Goal: Task Accomplishment & Management: Use online tool/utility

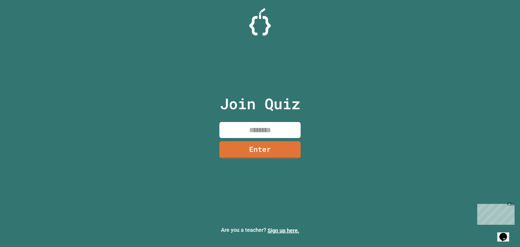
click at [252, 127] on input at bounding box center [259, 130] width 81 height 16
click at [264, 130] on input at bounding box center [259, 130] width 81 height 16
click at [263, 130] on input at bounding box center [259, 130] width 81 height 16
type input "*"
type input "*****"
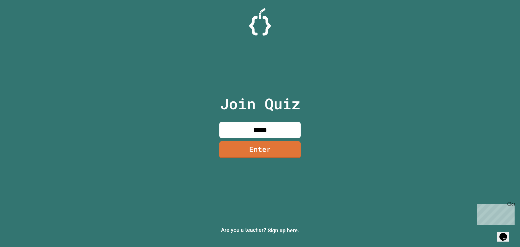
click at [263, 134] on input "*****" at bounding box center [259, 130] width 81 height 16
drag, startPoint x: 295, startPoint y: 121, endPoint x: 218, endPoint y: 130, distance: 77.2
click at [218, 130] on div "Join Quiz ***** Enter" at bounding box center [259, 123] width 91 height 219
drag, startPoint x: 278, startPoint y: 127, endPoint x: 135, endPoint y: 115, distance: 142.8
click at [135, 115] on div "Join Quiz ***** Enter Are you a teacher? Sign up here." at bounding box center [260, 123] width 520 height 247
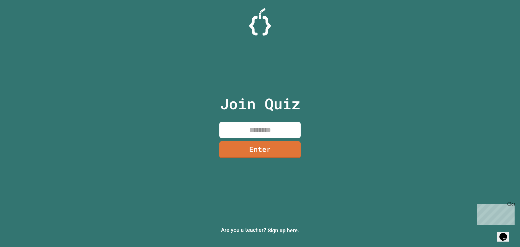
click at [256, 123] on input at bounding box center [259, 130] width 81 height 16
type input "********"
click at [252, 150] on link "Enter" at bounding box center [260, 149] width 83 height 18
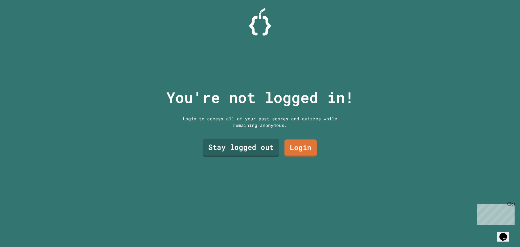
click at [244, 146] on link "Stay logged out" at bounding box center [241, 148] width 76 height 18
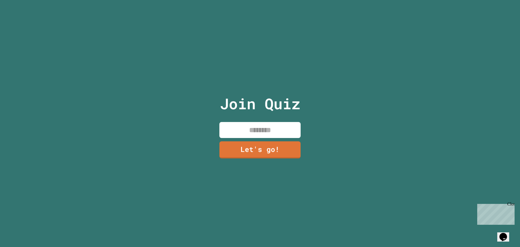
click at [256, 126] on input at bounding box center [259, 130] width 81 height 16
type input "******"
click at [259, 141] on link "Let's go!" at bounding box center [260, 149] width 82 height 18
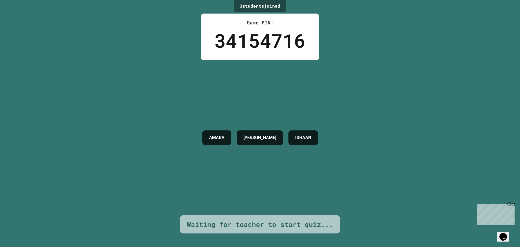
click at [455, 152] on div "3 student s joined Game PIN: 34154716 [PERSON_NAME] [PERSON_NAME] Waiting for t…" at bounding box center [260, 123] width 520 height 247
drag, startPoint x: 510, startPoint y: 204, endPoint x: 994, endPoint y: 396, distance: 520.8
click at [514, 201] on html "Chat with us now! Close" at bounding box center [495, 212] width 40 height 23
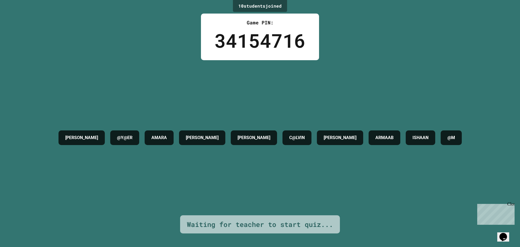
click at [512, 203] on div "Close" at bounding box center [510, 204] width 7 height 7
drag, startPoint x: 323, startPoint y: 132, endPoint x: 294, endPoint y: 139, distance: 30.2
click at [294, 139] on div "[PERSON_NAME] @Y@[PERSON_NAME] MAX [PERSON_NAME] C@[PERSON_NAME] L ARMAAB ISHAA…" at bounding box center [260, 137] width 408 height 20
click at [278, 166] on div "[PERSON_NAME] @Y@[PERSON_NAME] MAX [PERSON_NAME] C@[PERSON_NAME] L ARMAAB ISHAA…" at bounding box center [260, 137] width 408 height 155
click at [507, 57] on div "10 student s joined Game PIN: 34154716 [PERSON_NAME] @Y@[PERSON_NAME] [PERSON_N…" at bounding box center [260, 123] width 520 height 247
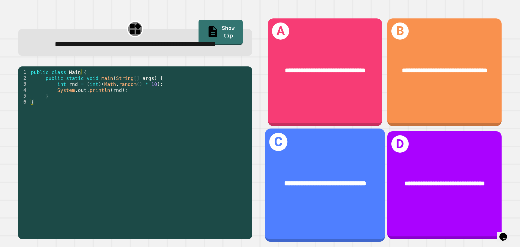
click at [330, 165] on div "**********" at bounding box center [325, 183] width 120 height 36
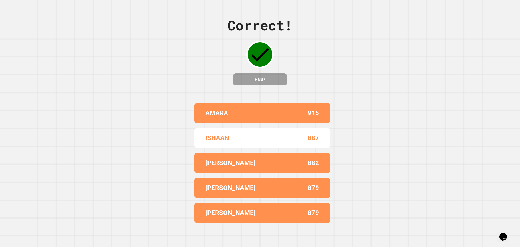
click at [343, 145] on div "Correct! + 887 AMARA 915 ISHAAN 887 [PERSON_NAME] 882 [PERSON_NAME] 879 [PERSON…" at bounding box center [260, 123] width 520 height 247
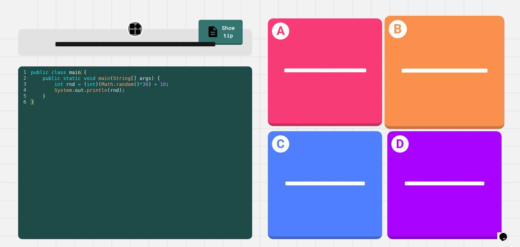
click at [425, 103] on div "**********" at bounding box center [444, 72] width 120 height 113
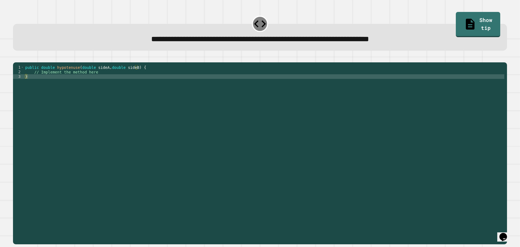
click at [121, 80] on div "public double hypotenuse ( double sideA , double sideB ) { // Implement the met…" at bounding box center [264, 148] width 480 height 166
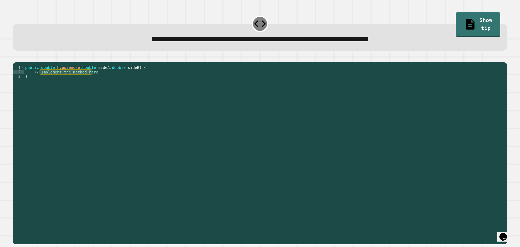
drag, startPoint x: 121, startPoint y: 80, endPoint x: 39, endPoint y: 80, distance: 81.7
click at [39, 80] on div "public double hypotenuse ( double sideA , double sideB ) { // Implement the met…" at bounding box center [264, 148] width 480 height 166
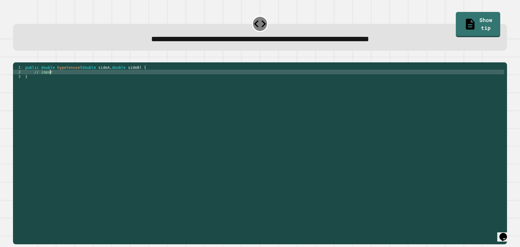
scroll to position [0, 2]
type textarea "*"
click at [464, 22] on icon at bounding box center [470, 24] width 13 height 14
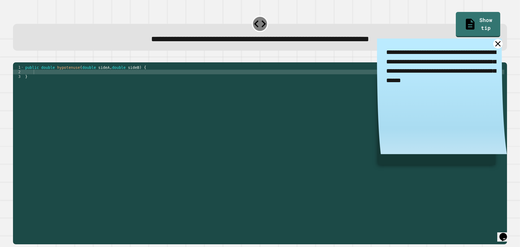
click at [493, 44] on icon at bounding box center [497, 43] width 9 height 9
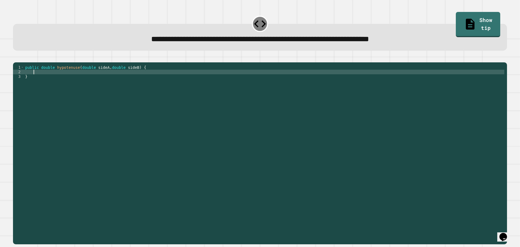
click at [102, 78] on div "public double hypotenuse ( double sideA , double sideB ) { }" at bounding box center [264, 148] width 480 height 166
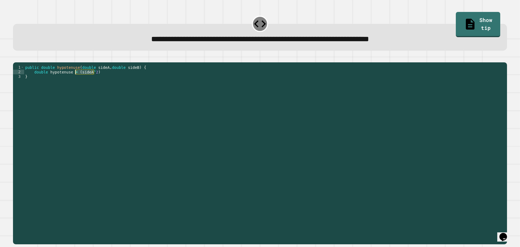
drag, startPoint x: 100, startPoint y: 81, endPoint x: 76, endPoint y: 81, distance: 24.1
click at [76, 81] on div "public double hypotenuse ( double sideA , double sideB ) { double hypotenuse = …" at bounding box center [264, 148] width 480 height 166
click at [68, 79] on div "public double hypotenuse ( double sideA , double sideB ) { double hypotenuse = …" at bounding box center [264, 148] width 480 height 166
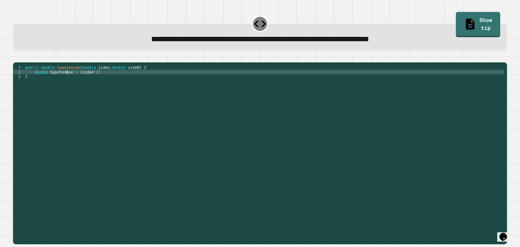
click at [70, 79] on div "public double hypotenuse ( double sideA , double sideB ) { double hypotenuse = …" at bounding box center [264, 148] width 480 height 166
click at [91, 81] on div "public double hypotenuse ( double sideA , double sideB ) { double hypotenuse = …" at bounding box center [264, 148] width 480 height 166
click at [108, 81] on div "public double hypotenuse ( double sideA , double sideB ) { double hypotenuse = …" at bounding box center [264, 148] width 480 height 166
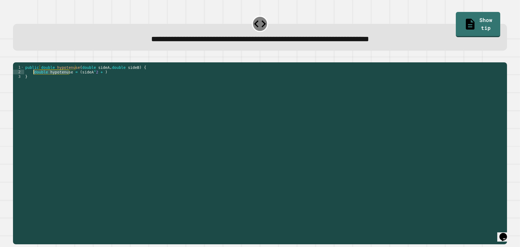
drag, startPoint x: 68, startPoint y: 80, endPoint x: 34, endPoint y: 80, distance: 34.4
click at [34, 80] on div "public double hypotenuse ( double sideA , double sideB ) { double hypotenuse = …" at bounding box center [264, 148] width 480 height 166
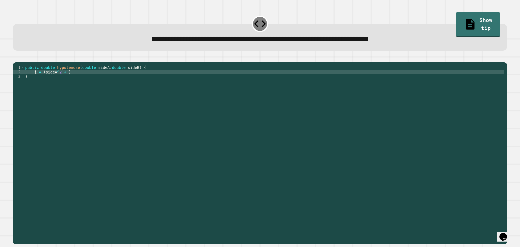
click at [161, 76] on div "public double hypotenuse ( double sideA , double sideB ) { i = ( sideA ^ 2 + ) }" at bounding box center [264, 148] width 480 height 166
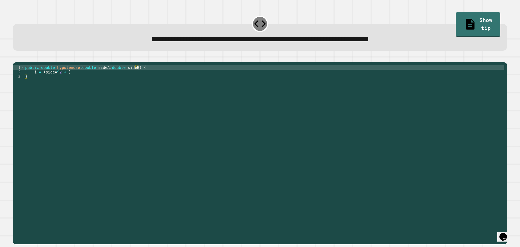
type textarea "**********"
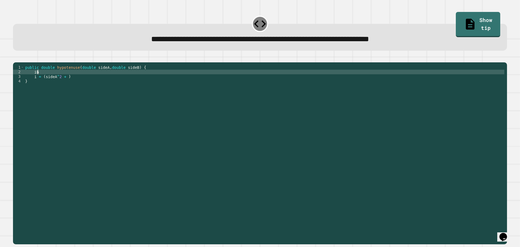
type textarea "*"
click at [257, 20] on icon at bounding box center [260, 24] width 14 height 14
drag, startPoint x: 251, startPoint y: 27, endPoint x: 258, endPoint y: 24, distance: 7.5
click at [258, 24] on div at bounding box center [260, 24] width 16 height 16
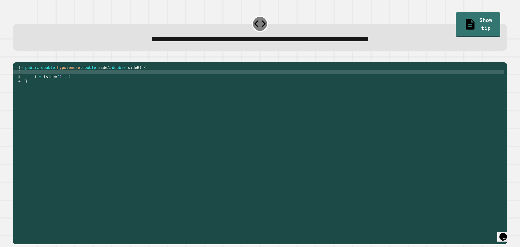
drag, startPoint x: 258, startPoint y: 24, endPoint x: 249, endPoint y: 42, distance: 20.2
click at [238, 28] on div "**********" at bounding box center [260, 37] width 494 height 27
drag, startPoint x: 255, startPoint y: 48, endPoint x: 390, endPoint y: 66, distance: 136.3
click at [277, 46] on div "**********" at bounding box center [260, 37] width 494 height 27
click at [406, 53] on div "**********" at bounding box center [259, 31] width 499 height 43
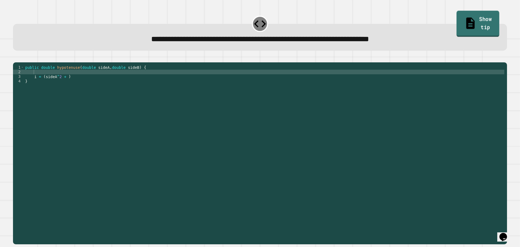
click at [464, 20] on icon at bounding box center [470, 24] width 12 height 14
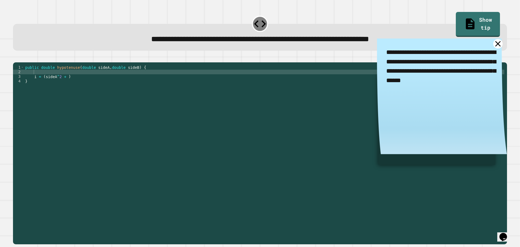
click at [493, 46] on icon at bounding box center [497, 43] width 9 height 9
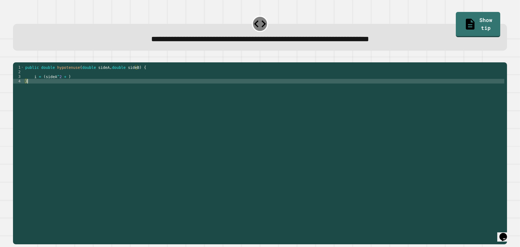
scroll to position [0, 0]
click at [35, 91] on div "public double hypotenuse ( double sideA , double sideB ) { i = ( sideA ^ 2 + ) }" at bounding box center [264, 148] width 480 height 166
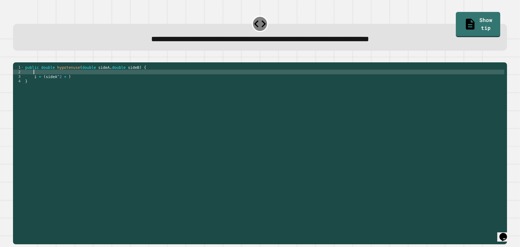
click at [38, 78] on div "public double hypotenuse ( double sideA , double sideB ) { i = ( sideA ^ 2 + ) }" at bounding box center [264, 148] width 480 height 166
click at [45, 77] on div "public double hypotenuse ( double sideA , double sideB ) { i = ( sideA ^ 2 + ) }" at bounding box center [264, 148] width 480 height 166
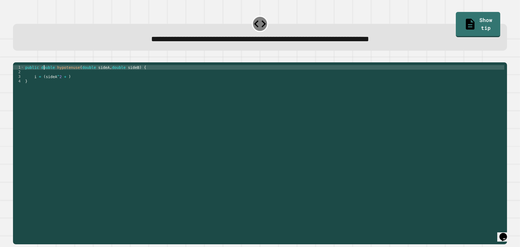
click at [45, 80] on div "public double hypotenuse ( double sideA , double sideB ) { i = ( sideA ^ 2 + ) }" at bounding box center [264, 148] width 480 height 166
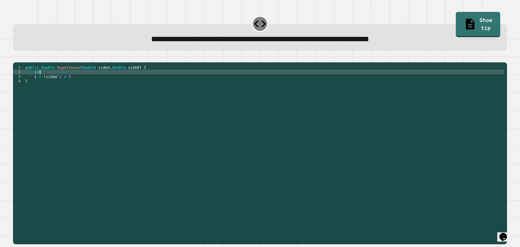
scroll to position [0, 1]
type textarea "*"
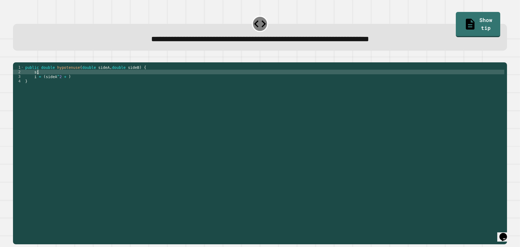
type textarea "*"
click at [56, 81] on div "public double hypotenuse ( double sideA , double sideB ) { i = ( sideA ^ 2 + ) }" at bounding box center [264, 148] width 480 height 166
type textarea "*"
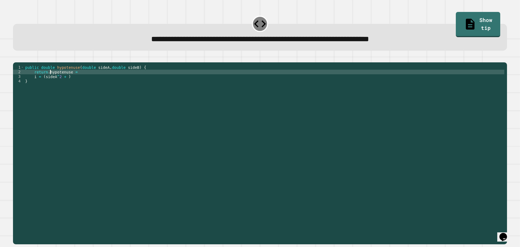
click at [50, 80] on div "public double hypotenuse ( double sideA , double sideB ) { return . hypotenuse …" at bounding box center [264, 148] width 480 height 166
click at [49, 79] on div "**********" at bounding box center [260, 123] width 520 height 247
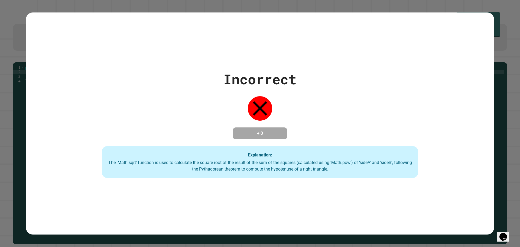
type textarea "**********"
drag, startPoint x: 231, startPoint y: 120, endPoint x: 278, endPoint y: 150, distance: 55.2
click at [278, 150] on div "Incorrect + 0 Explanation: The 'Math.sqrt' function is used to calculate the sq…" at bounding box center [259, 123] width 451 height 109
click at [278, 150] on div "Explanation: The 'Math.sqrt' function is used to calculate the square root of t…" at bounding box center [260, 162] width 316 height 32
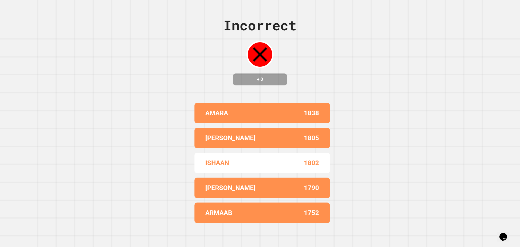
drag, startPoint x: 254, startPoint y: 42, endPoint x: 270, endPoint y: 70, distance: 32.1
click at [270, 70] on div "Incorrect + 0" at bounding box center [259, 50] width 73 height 70
drag, startPoint x: 262, startPoint y: 61, endPoint x: 284, endPoint y: 54, distance: 23.1
click at [284, 54] on div "Incorrect + 0" at bounding box center [259, 50] width 73 height 70
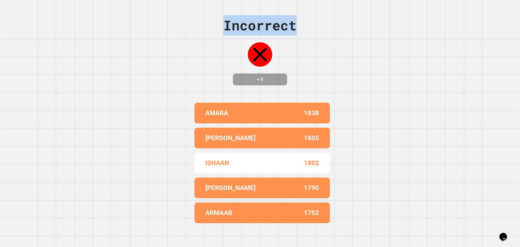
drag, startPoint x: 214, startPoint y: 24, endPoint x: 367, endPoint y: 23, distance: 153.5
click at [367, 23] on div "Incorrect + 0 AMARA 1838 [PERSON_NAME] 1805 [PERSON_NAME] 1802 [PERSON_NAME] 17…" at bounding box center [260, 123] width 520 height 247
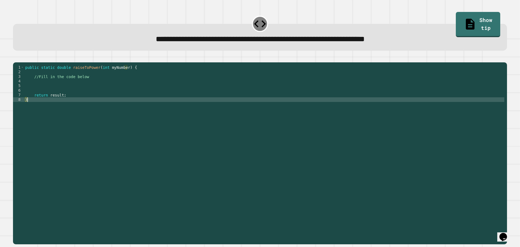
click at [70, 106] on div "public static double raiseToPower ( int myNumber ) { //Fill in the code below r…" at bounding box center [264, 148] width 480 height 166
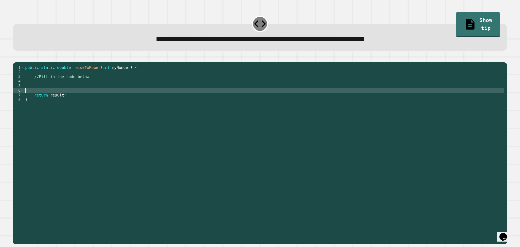
click at [67, 96] on div "public static double raiseToPower ( int myNumber ) { //Fill in the code below r…" at bounding box center [264, 148] width 480 height 166
click at [67, 87] on div "public static double raiseToPower ( int myNumber ) { //Fill in the code below r…" at bounding box center [264, 148] width 480 height 166
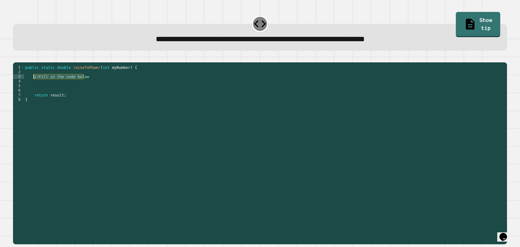
drag, startPoint x: 87, startPoint y: 85, endPoint x: 34, endPoint y: 85, distance: 53.0
click at [34, 85] on div "public static double raiseToPower ( int myNumber ) { //Fill in the code below r…" at bounding box center [264, 148] width 480 height 166
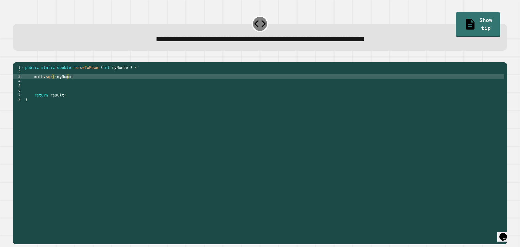
scroll to position [0, 3]
type textarea "**********"
click at [168, 97] on div "public static double raiseToPower ( int myNumber ) { math . sqrt ( myNumber ) r…" at bounding box center [264, 148] width 480 height 166
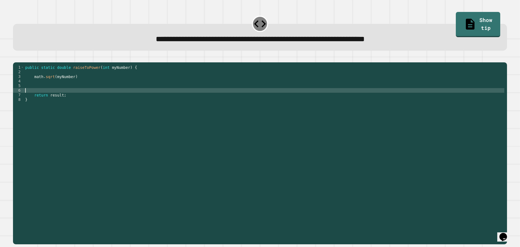
scroll to position [0, 0]
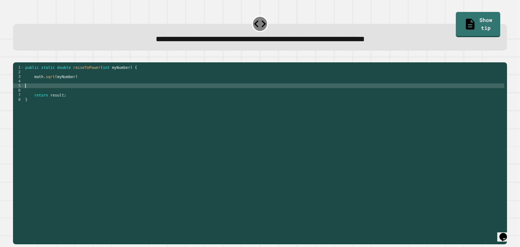
click at [167, 93] on div "public static double raiseToPower ( int myNumber ) { math . sqrt ( myNumber ) r…" at bounding box center [264, 148] width 480 height 166
click at [82, 96] on div "public static double raiseToPower ( int myNumber ) { math . sqrt ( myNumber ) r…" at bounding box center [264, 148] width 480 height 166
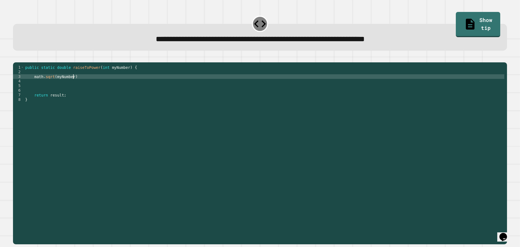
click at [77, 83] on div "public static double raiseToPower ( int myNumber ) { math . sqrt ( myNumber ) r…" at bounding box center [264, 148] width 480 height 166
click at [70, 85] on div "public static double raiseToPower ( int myNumber ) { math . sqrt ( myNumber ) r…" at bounding box center [264, 148] width 480 height 166
click at [51, 84] on div "public static double raiseToPower ( int myNumber ) { math . sqrt ( myNumber ) r…" at bounding box center [264, 148] width 480 height 166
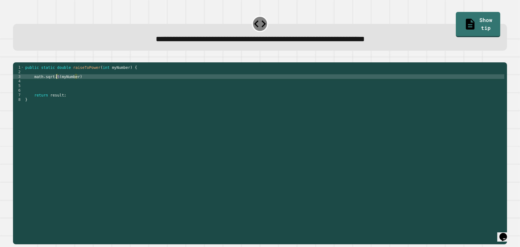
click at [54, 96] on div "public static double raiseToPower ( int myNumber ) { math . sqrt . 5 ( myNumber…" at bounding box center [264, 148] width 480 height 166
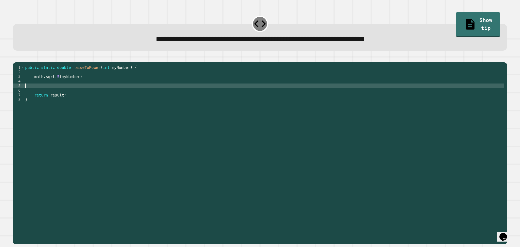
scroll to position [0, 0]
click at [54, 90] on div "public static double raiseToPower ( int myNumber ) { math . sqrt . 5 ( myNumber…" at bounding box center [264, 148] width 480 height 166
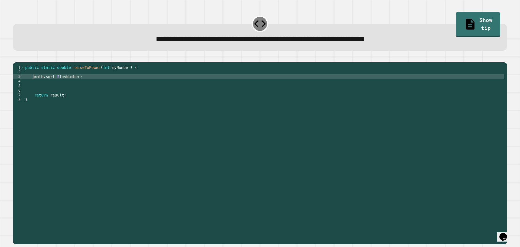
click at [33, 84] on div "public static double raiseToPower ( int myNumber ) { math . sqrt . 5 ( myNumber…" at bounding box center [264, 148] width 480 height 166
type textarea "**********"
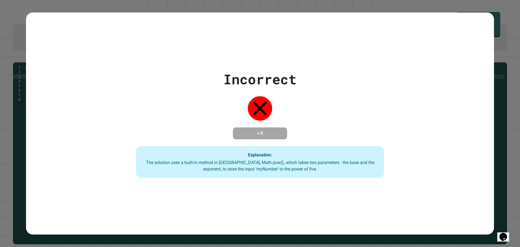
click at [273, 127] on div "+ 0" at bounding box center [260, 133] width 54 height 12
drag, startPoint x: 299, startPoint y: 119, endPoint x: 248, endPoint y: 131, distance: 51.5
click at [248, 131] on div "Incorrect + 0 Explanation: The solution uses a built-in method in [GEOGRAPHIC_D…" at bounding box center [260, 123] width 354 height 109
click at [297, 117] on div "Incorrect + 0 Explanation: The solution uses a built-in method in [GEOGRAPHIC_D…" at bounding box center [260, 123] width 354 height 109
click at [274, 136] on h4 "+ 0" at bounding box center [259, 133] width 43 height 6
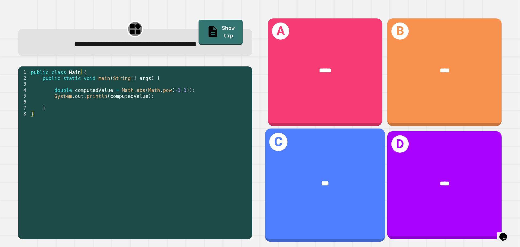
click at [352, 178] on div "***" at bounding box center [324, 183] width 93 height 10
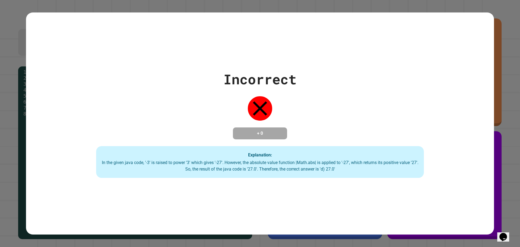
click at [352, 176] on div "Explanation: In the given java code, '-3' is raised to power '3' which gives '-…" at bounding box center [259, 162] width 327 height 32
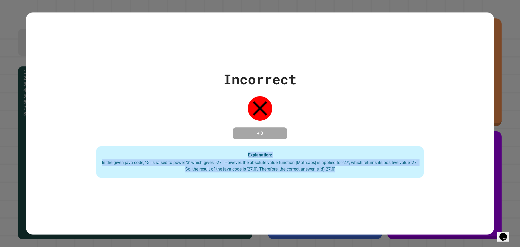
drag, startPoint x: 228, startPoint y: 157, endPoint x: 416, endPoint y: 199, distance: 192.3
click at [416, 199] on div "Incorrect + 0 Explanation: In the given java code, '-3' is raised to power '3' …" at bounding box center [260, 123] width 468 height 222
click at [418, 196] on div "Incorrect + 0 Explanation: In the given java code, '-3' is raised to power '3' …" at bounding box center [260, 123] width 468 height 222
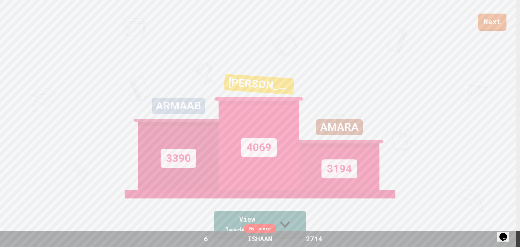
click at [297, 221] on link "View leaderboard" at bounding box center [260, 225] width 92 height 28
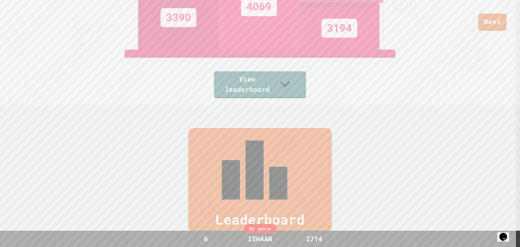
scroll to position [249, 0]
